Goal: Task Accomplishment & Management: Manage account settings

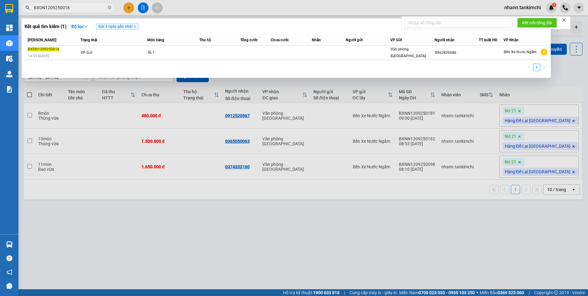
drag, startPoint x: 68, startPoint y: 8, endPoint x: 27, endPoint y: 11, distance: 41.0
click at [27, 11] on span "BXDN1209250016" at bounding box center [68, 7] width 92 height 9
paste input "91"
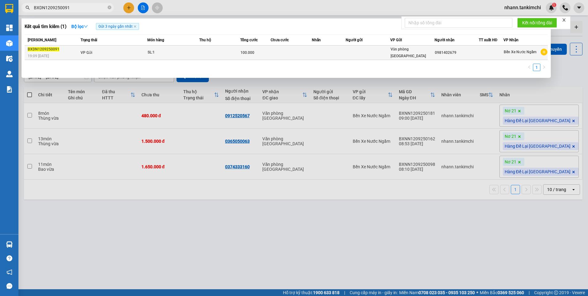
type input "BXDN1209250091"
click at [140, 51] on td "VP Gửi" at bounding box center [113, 52] width 68 height 14
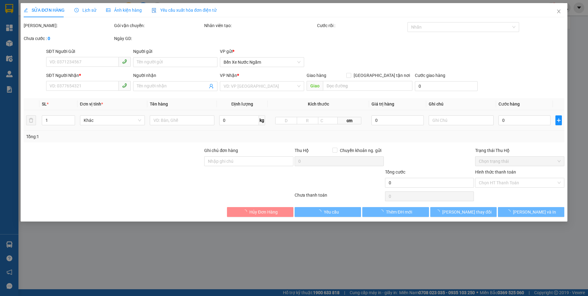
type input "0981402679"
type input "100.000"
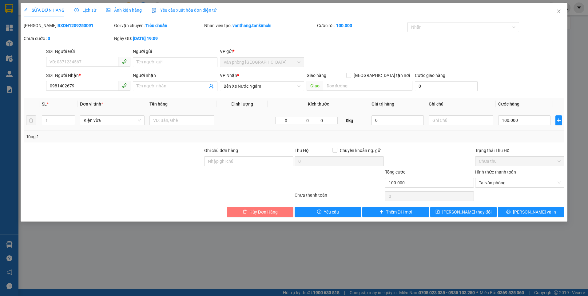
click at [270, 213] on span "Hủy Đơn Hàng" at bounding box center [263, 211] width 28 height 7
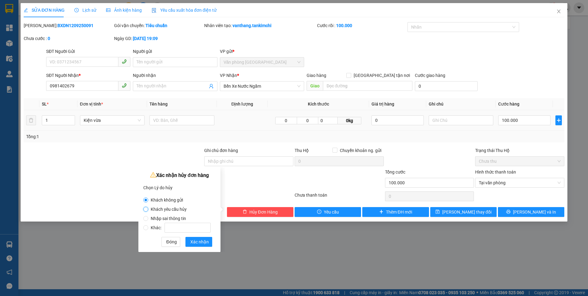
click at [145, 210] on input "Khách yêu cầu hủy" at bounding box center [145, 209] width 5 height 5
radio input "true"
radio input "false"
click at [197, 243] on span "Xác nhận" at bounding box center [199, 241] width 18 height 7
